Goal: Check status: Check status

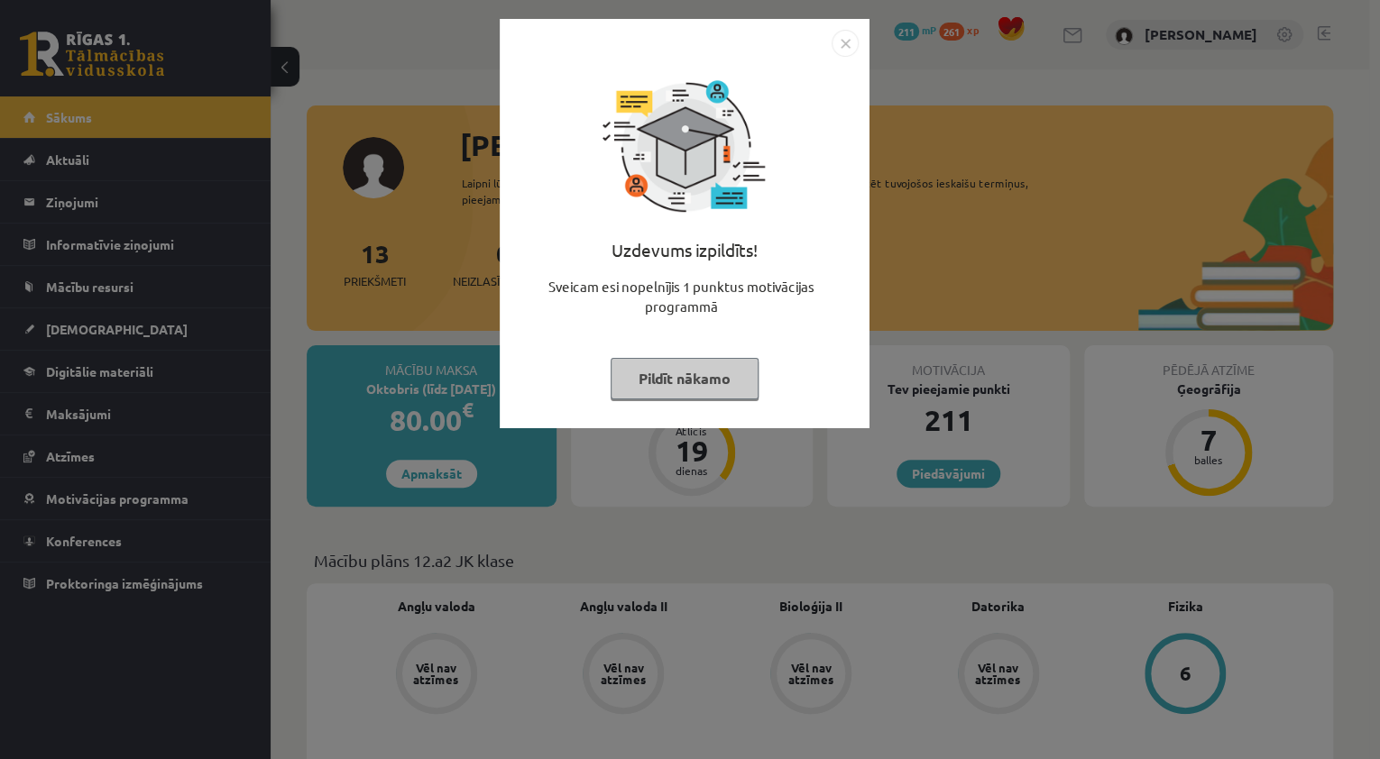
click at [664, 368] on button "Pildīt nākamo" at bounding box center [684, 378] width 148 height 41
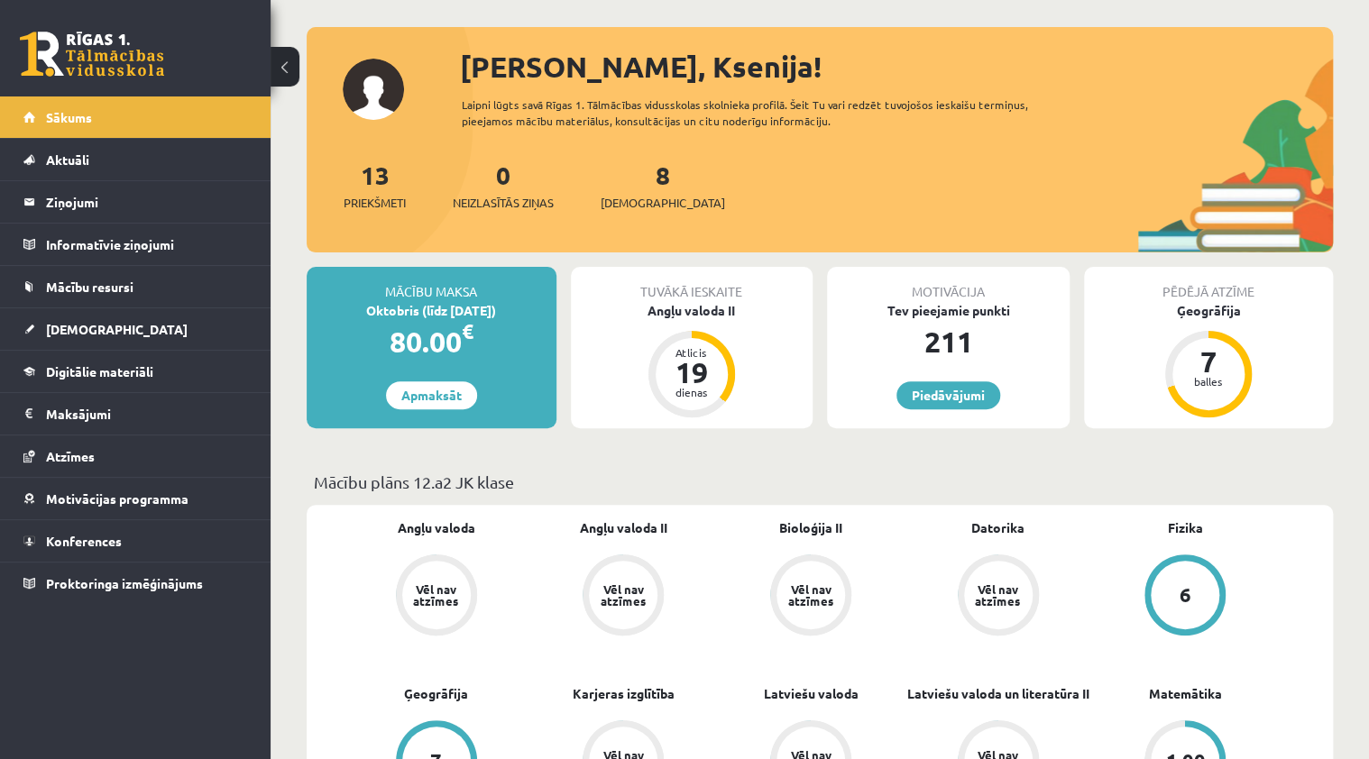
scroll to position [144, 0]
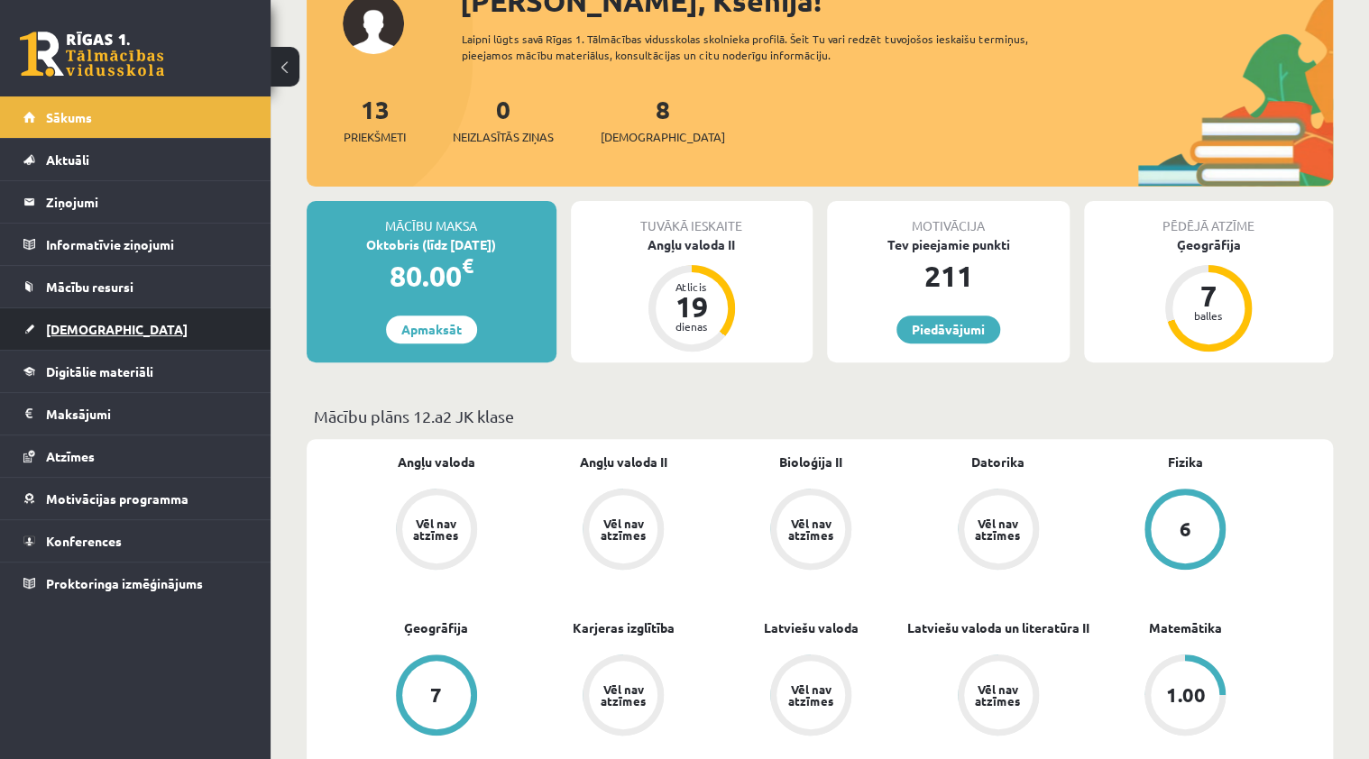
click at [87, 310] on link "[DEMOGRAPHIC_DATA]" at bounding box center [135, 328] width 225 height 41
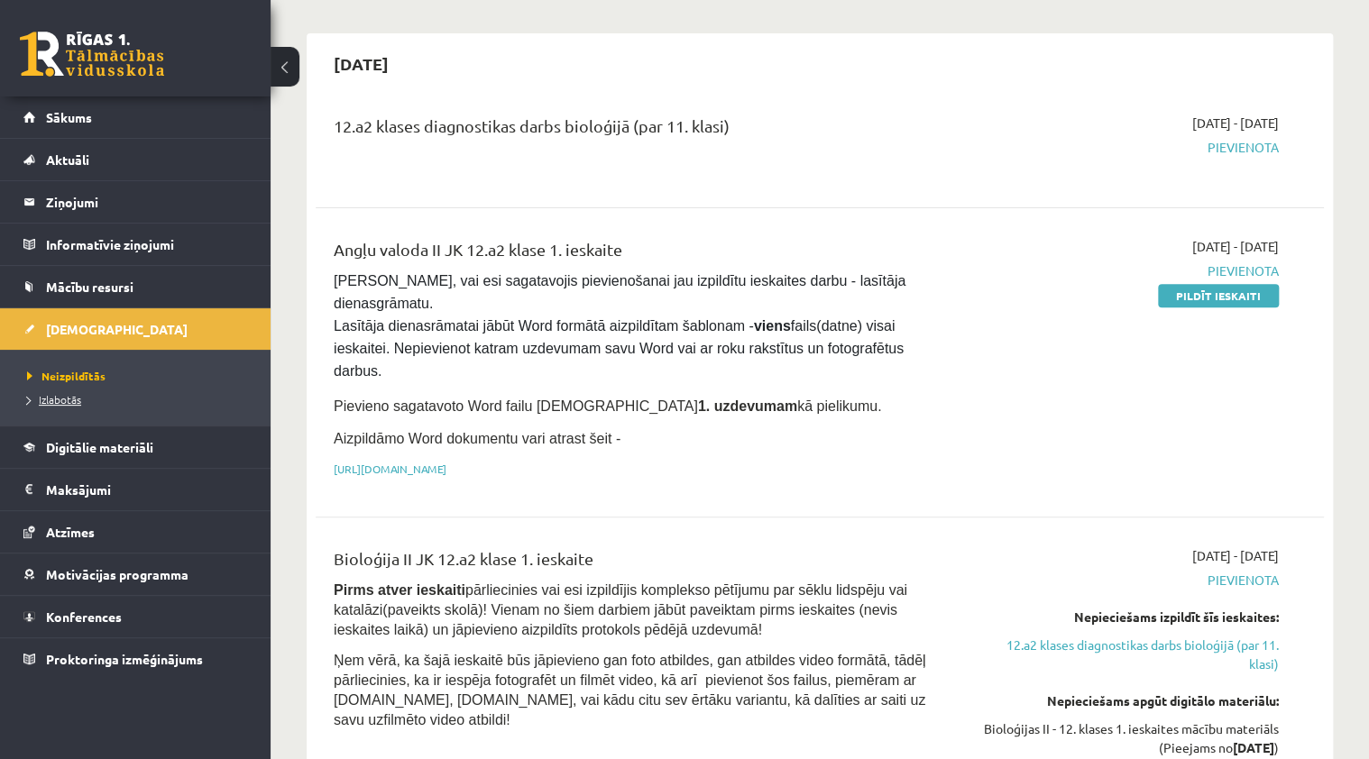
click at [76, 401] on span "Izlabotās" at bounding box center [54, 399] width 54 height 14
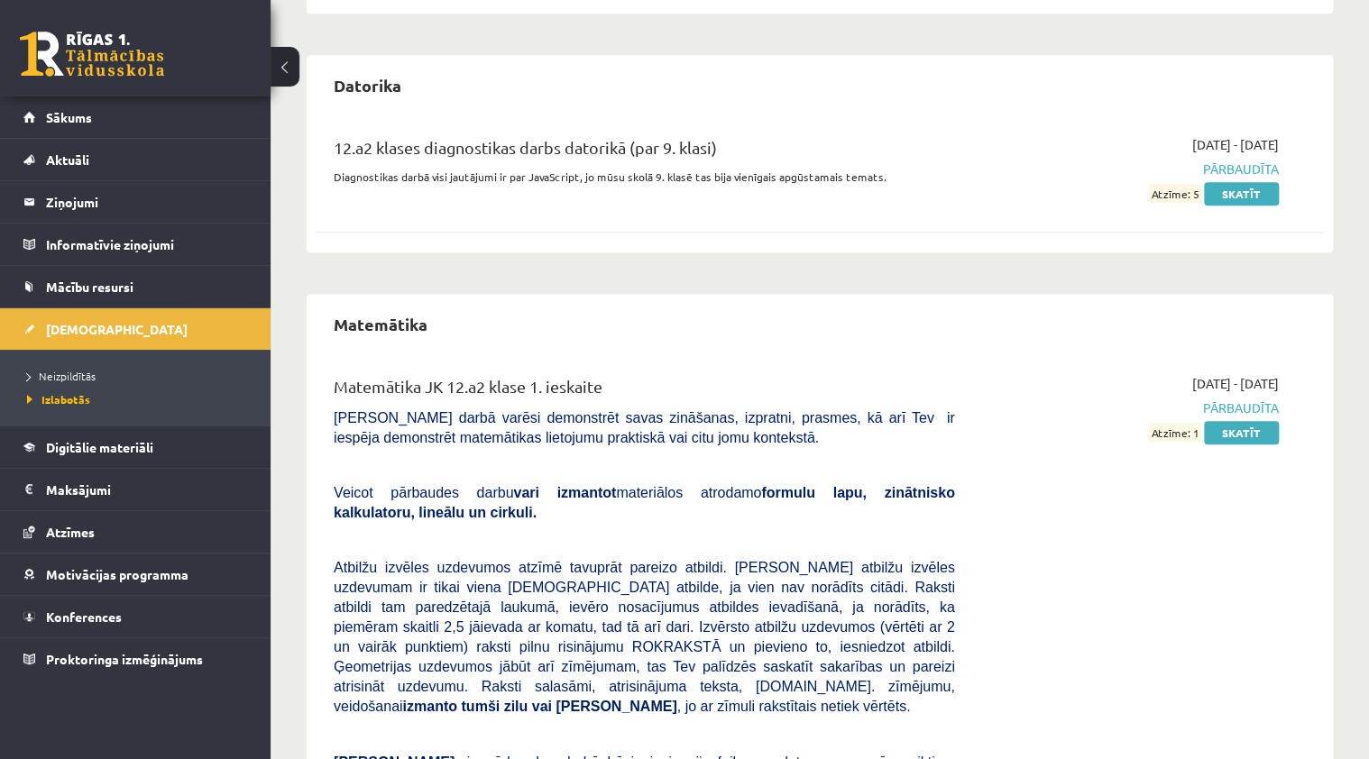
scroll to position [793, 0]
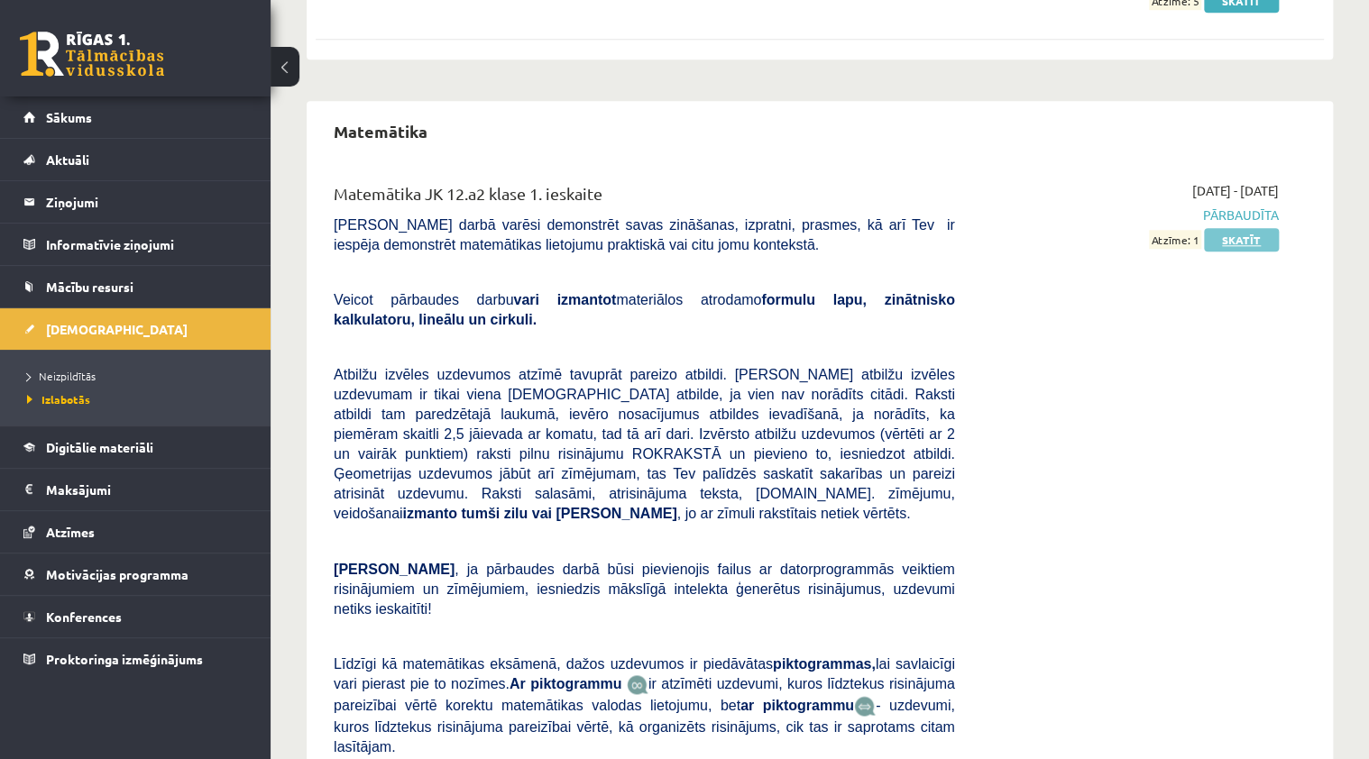
click at [1244, 237] on link "Skatīt" at bounding box center [1241, 239] width 75 height 23
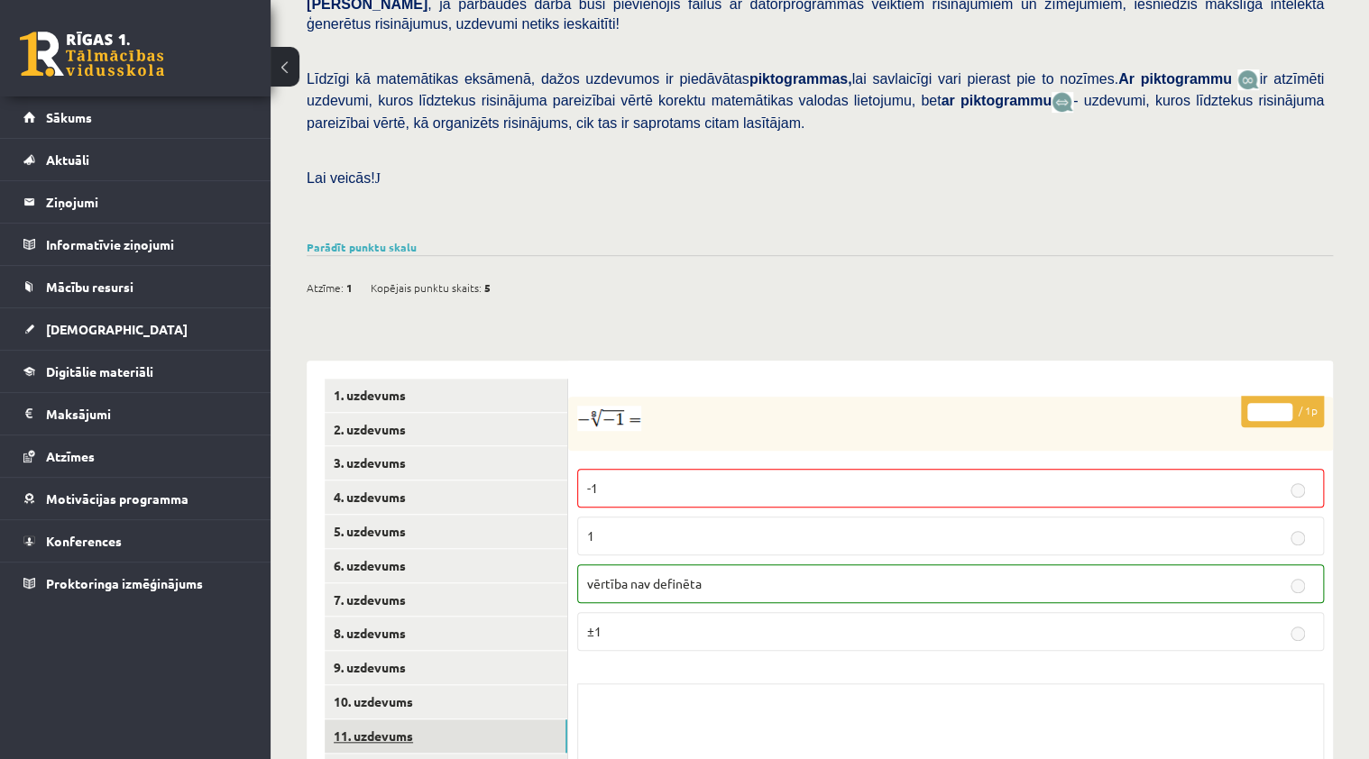
click at [411, 720] on link "11. uzdevums" at bounding box center [446, 736] width 243 height 33
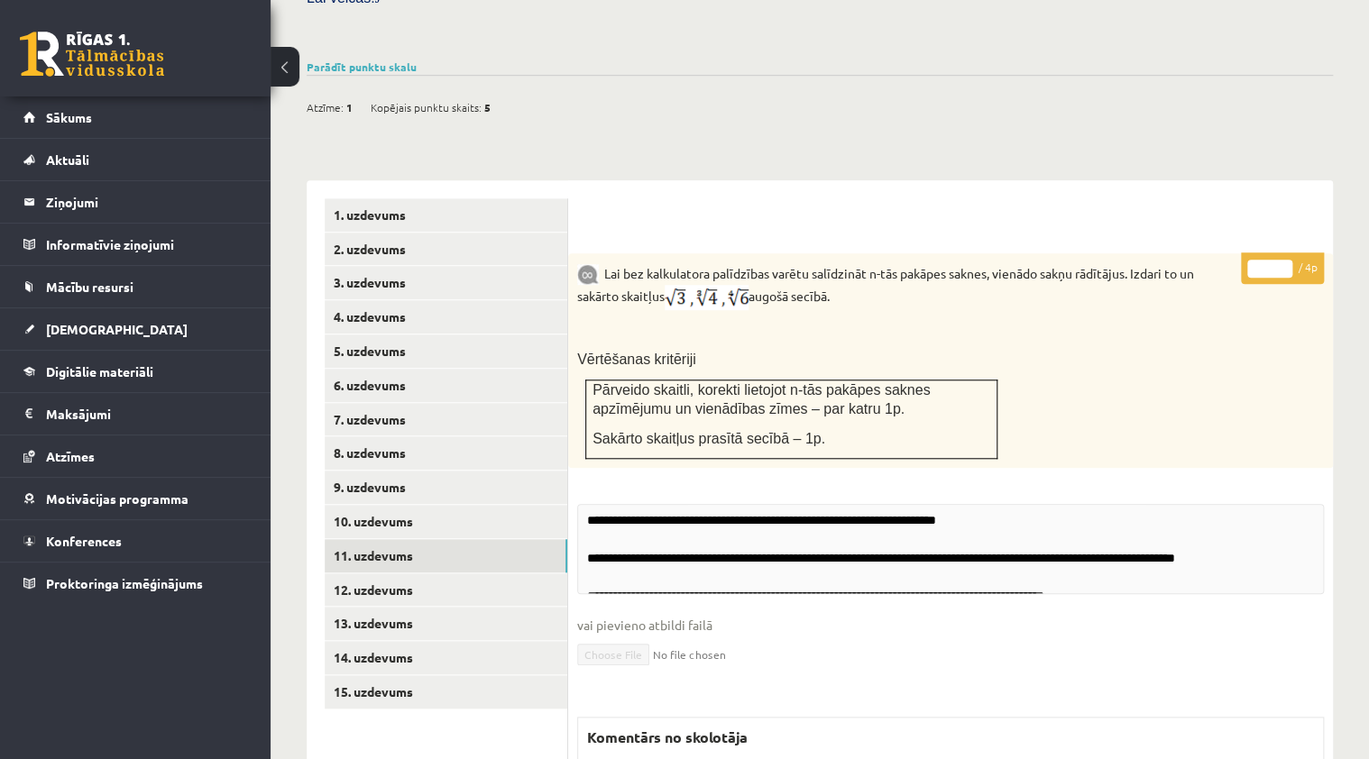
scroll to position [695, 0]
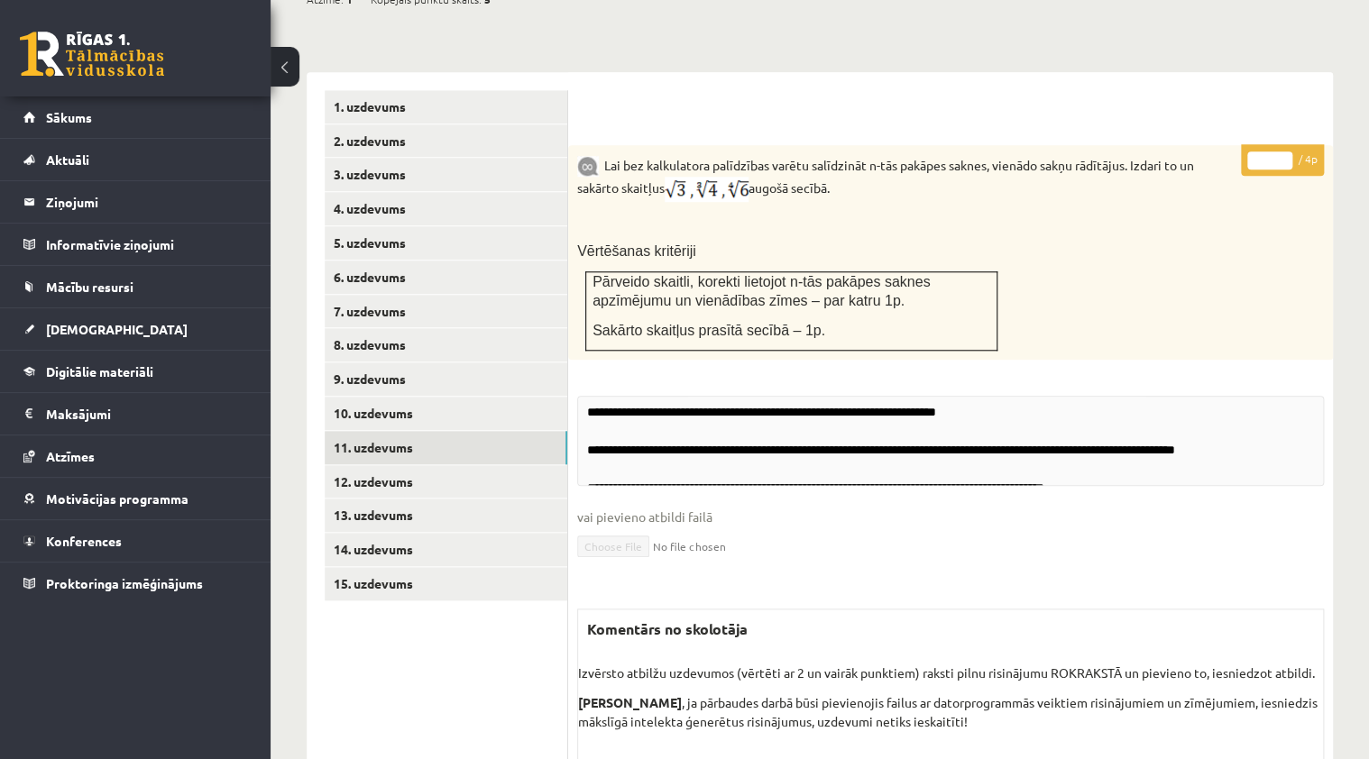
click at [426, 639] on ul "1. uzdevums 2. uzdevums 3. uzdevums 4. uzdevums 5. uzdevums 6. uzdevums 7. uzde…" at bounding box center [446, 444] width 243 height 708
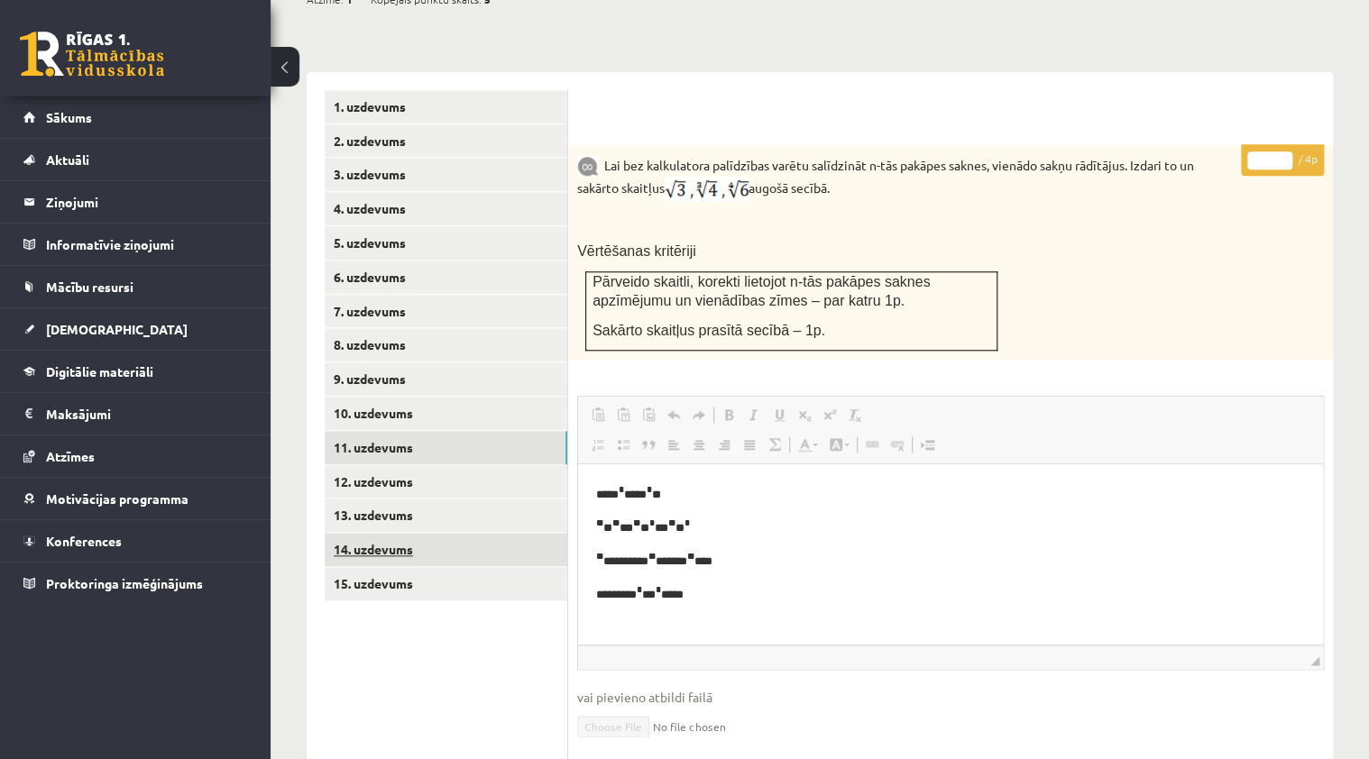
scroll to position [0, 0]
click at [434, 533] on link "14. uzdevums" at bounding box center [446, 549] width 243 height 33
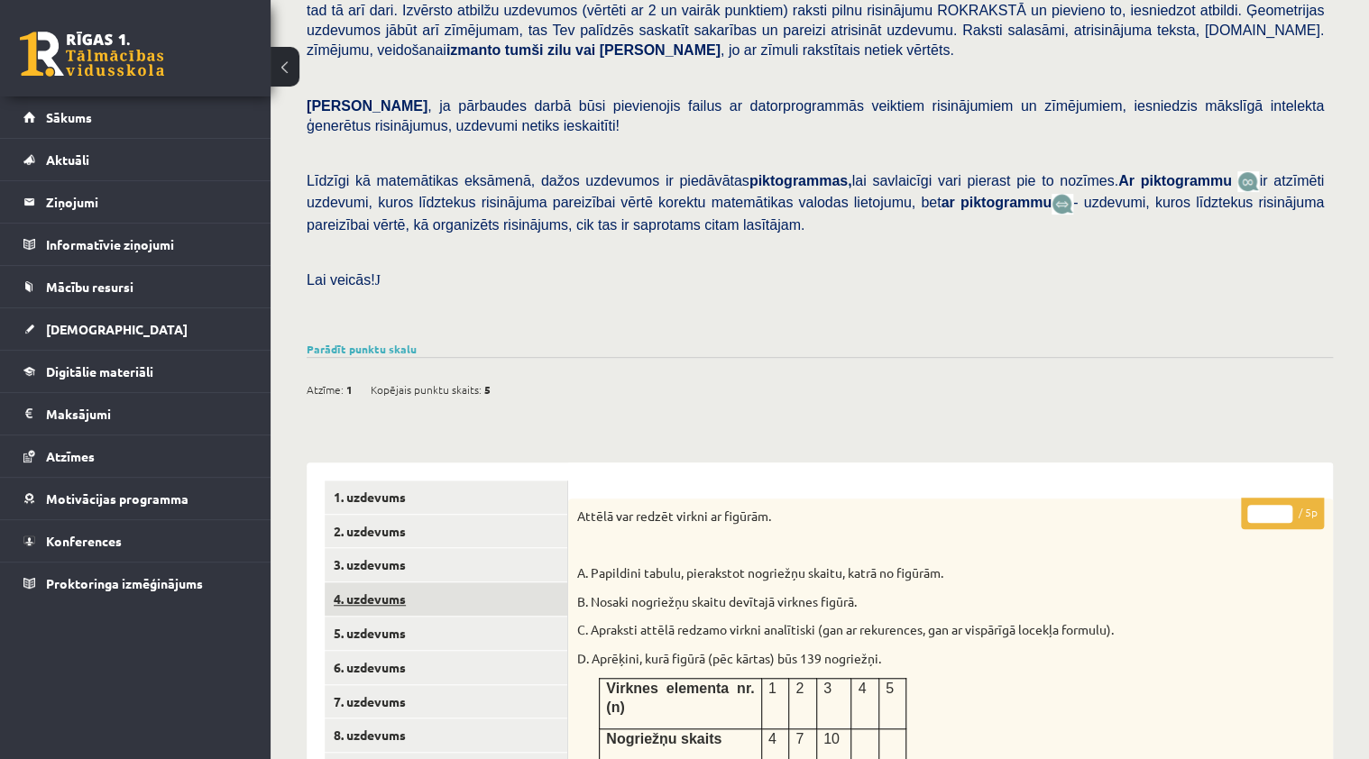
scroll to position [303, 0]
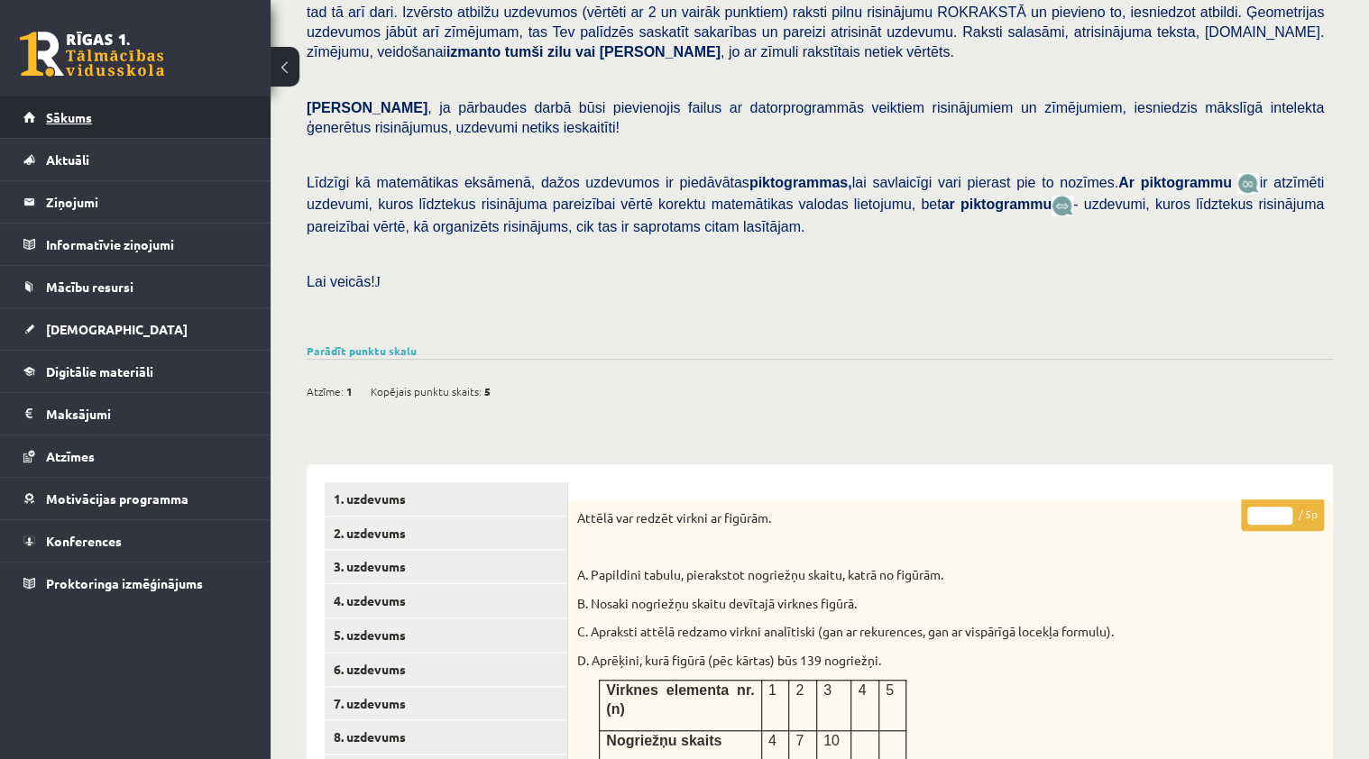
click at [173, 115] on link "Sākums" at bounding box center [135, 116] width 225 height 41
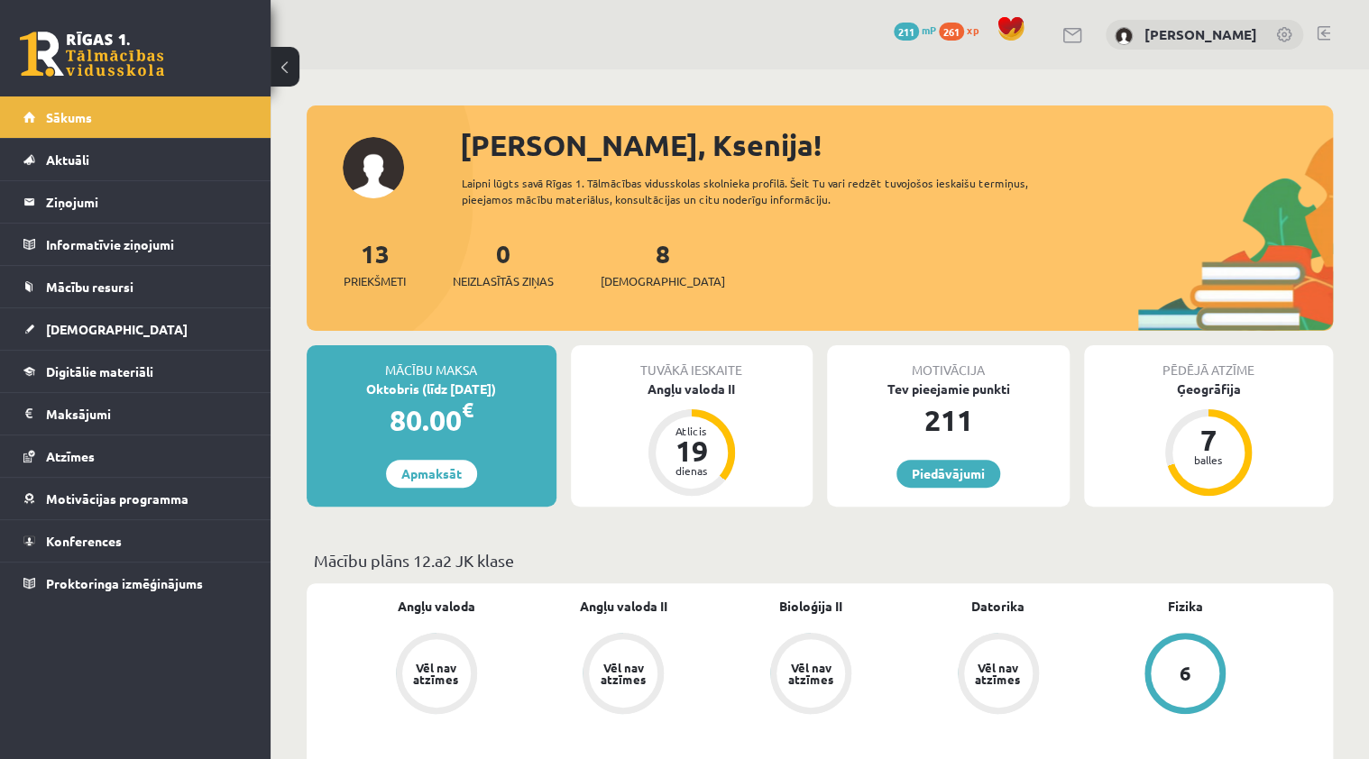
click at [1319, 33] on link at bounding box center [1323, 33] width 14 height 14
